Goal: Information Seeking & Learning: Learn about a topic

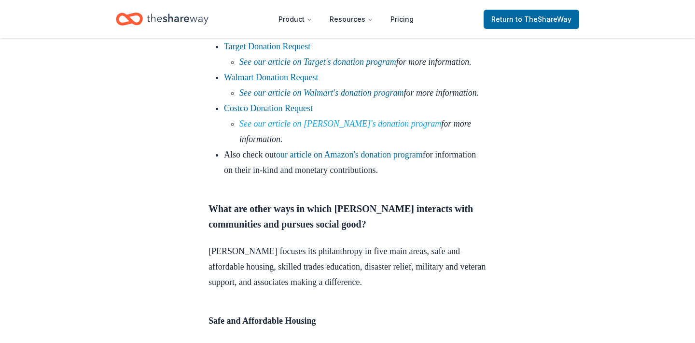
scroll to position [1059, 0]
click at [338, 159] on link "our article on Amazon's donation program" at bounding box center [349, 154] width 147 height 10
click at [261, 82] on link "Walmart Donation Request" at bounding box center [271, 77] width 95 height 10
click at [297, 82] on link "Walmart Donation Request" at bounding box center [271, 77] width 95 height 10
click at [242, 82] on link "Walmart Donation Request" at bounding box center [271, 77] width 95 height 10
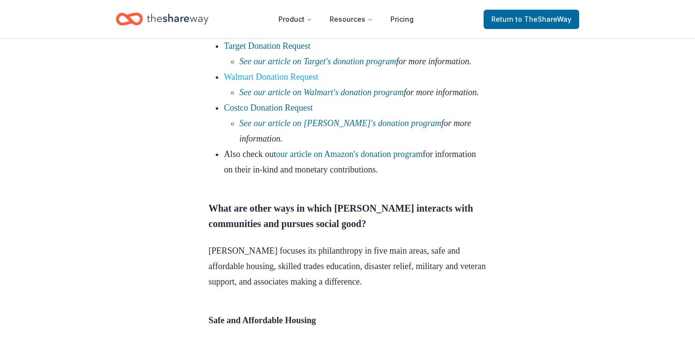
click at [242, 82] on link "Walmart Donation Request" at bounding box center [271, 77] width 95 height 10
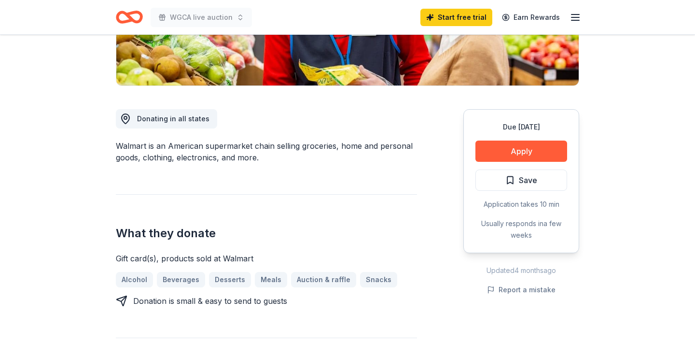
scroll to position [199, 0]
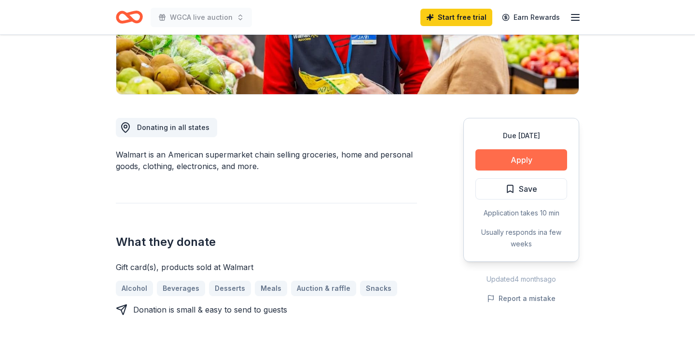
click at [493, 155] on button "Apply" at bounding box center [522, 159] width 92 height 21
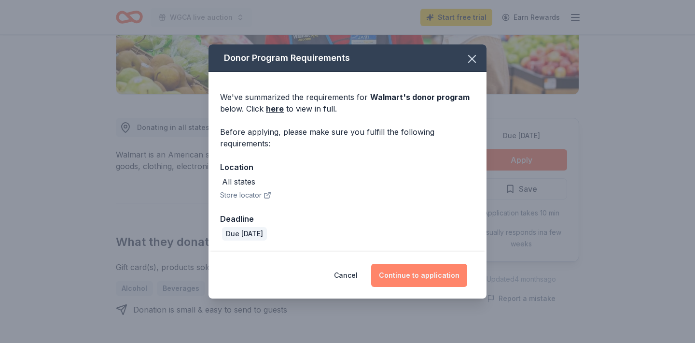
click at [407, 279] on button "Continue to application" at bounding box center [419, 275] width 96 height 23
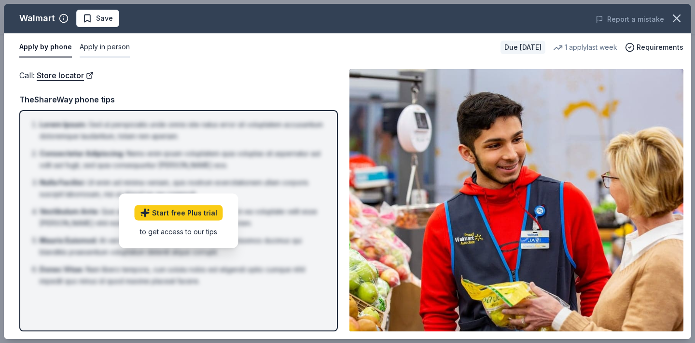
click at [102, 40] on button "Apply in person" at bounding box center [105, 47] width 50 height 20
